Goal: Find specific page/section: Find specific page/section

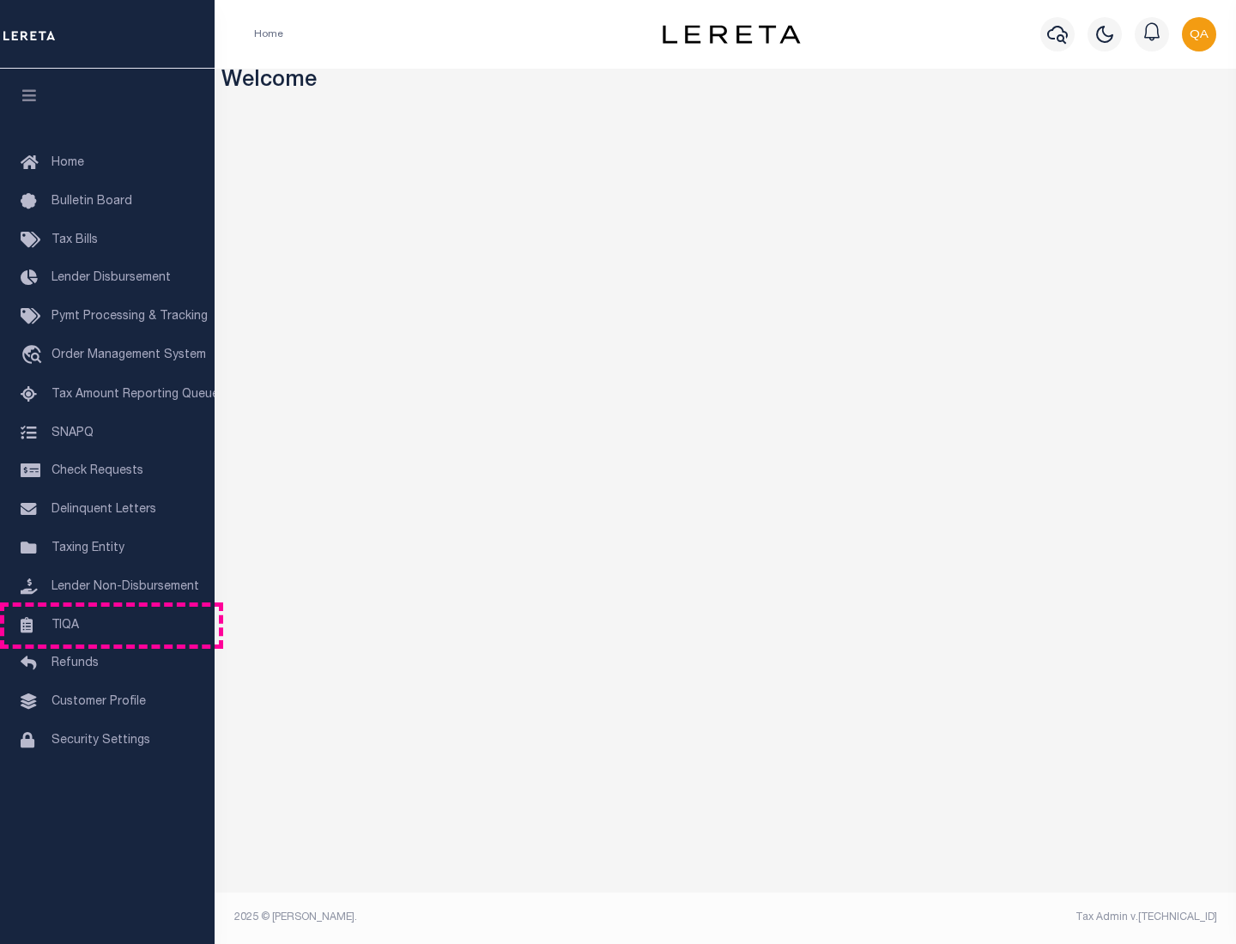
click at [107, 625] on link "TIQA" at bounding box center [107, 626] width 215 height 39
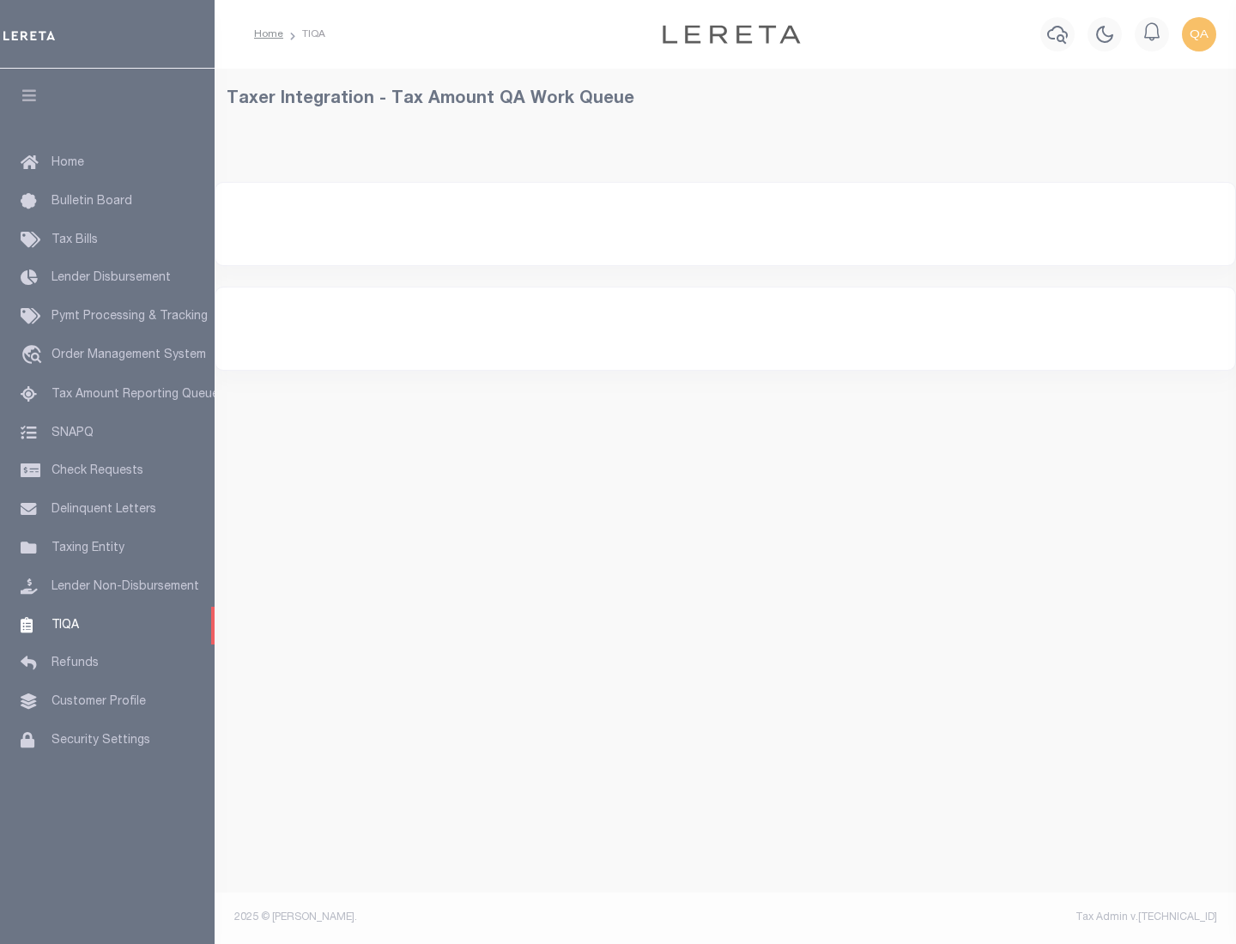
select select "200"
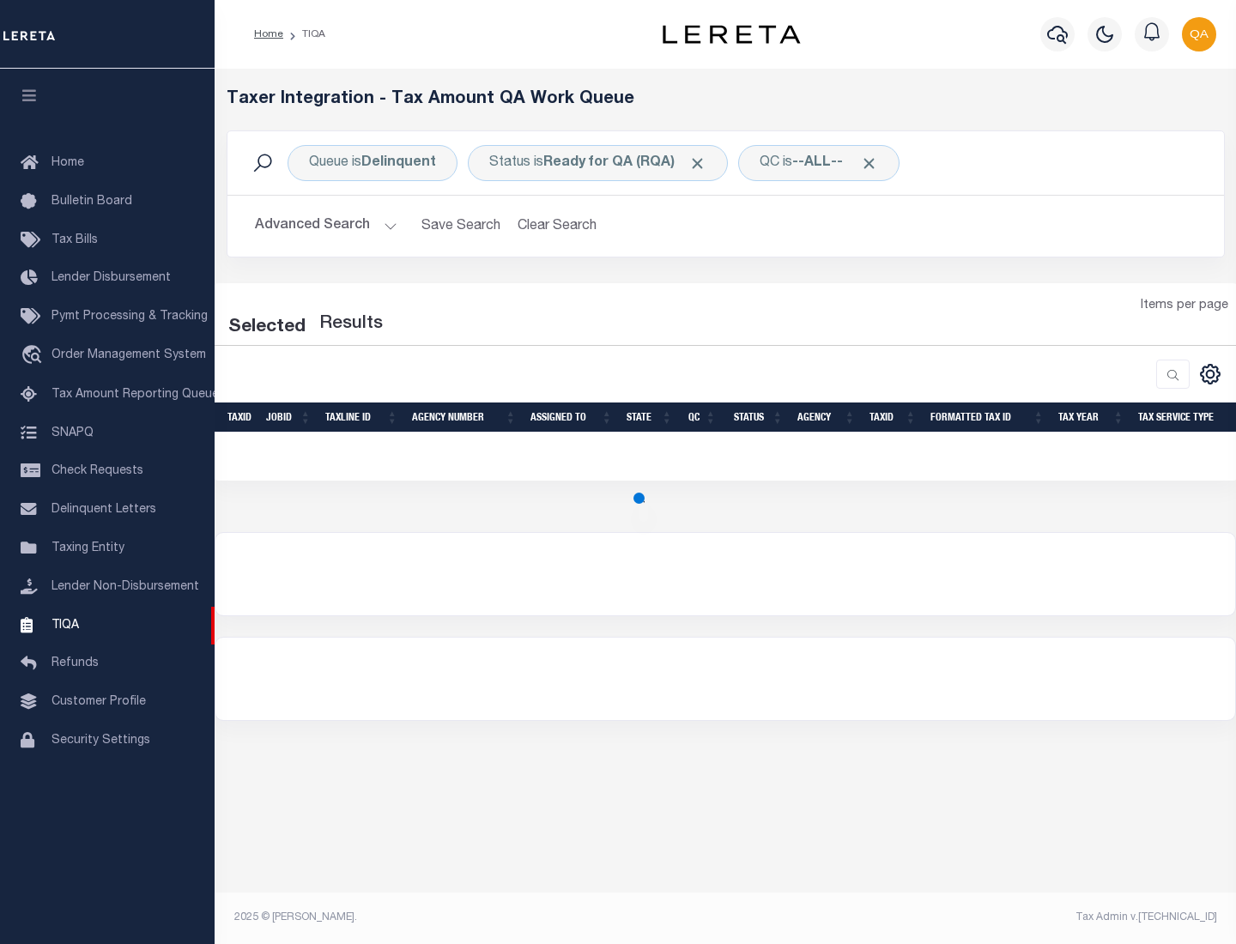
select select "200"
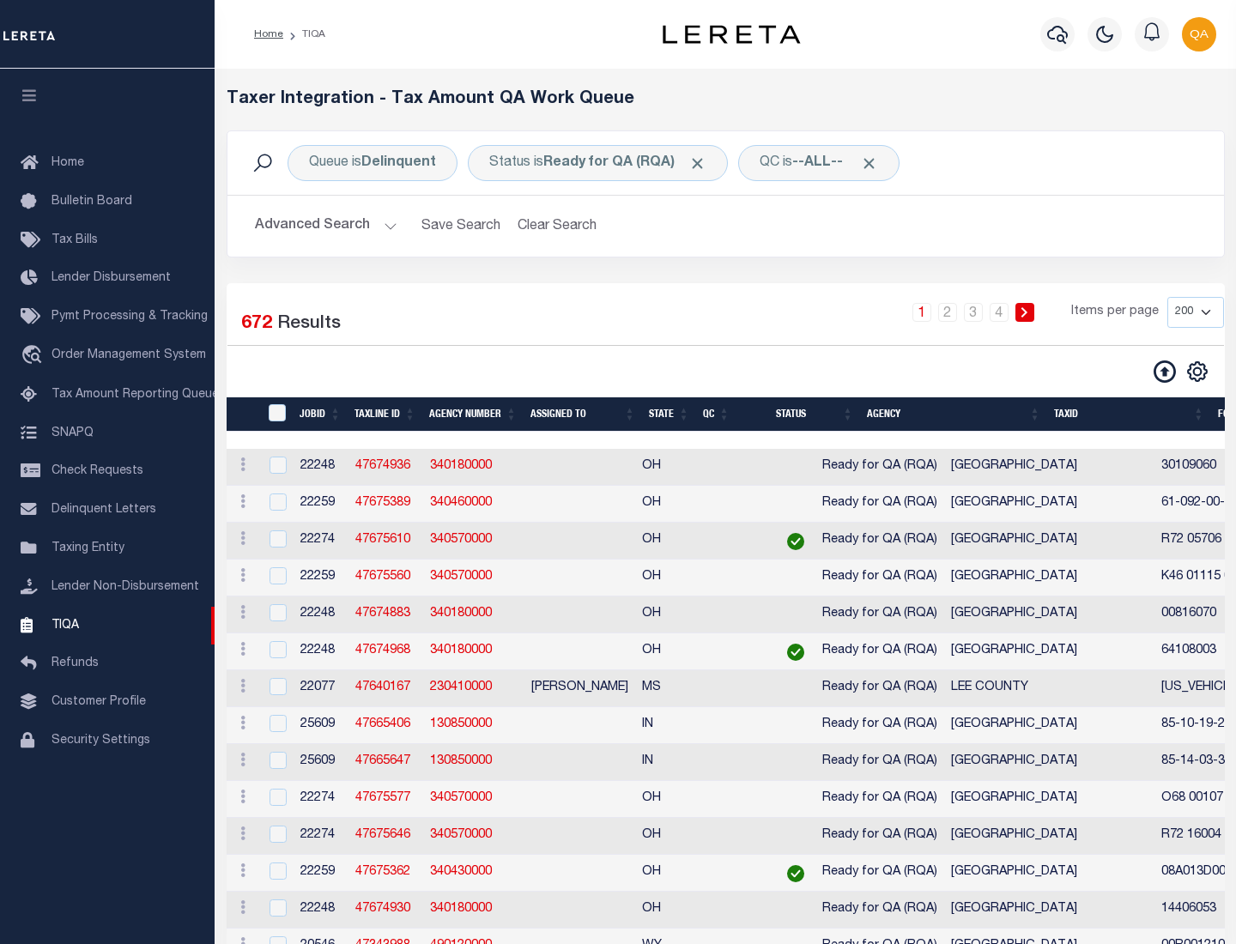
click at [703, 163] on span "Click to Remove" at bounding box center [697, 163] width 18 height 18
